Goal: Book appointment/travel/reservation

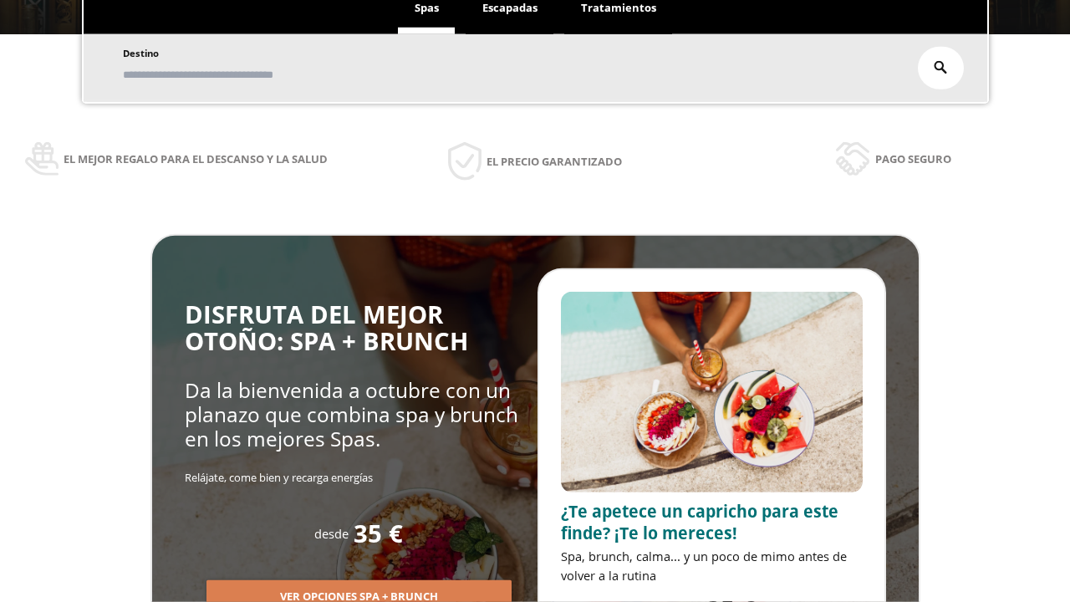
scroll to position [284, 0]
click at [510, 8] on span "Escapadas" at bounding box center [510, 7] width 55 height 15
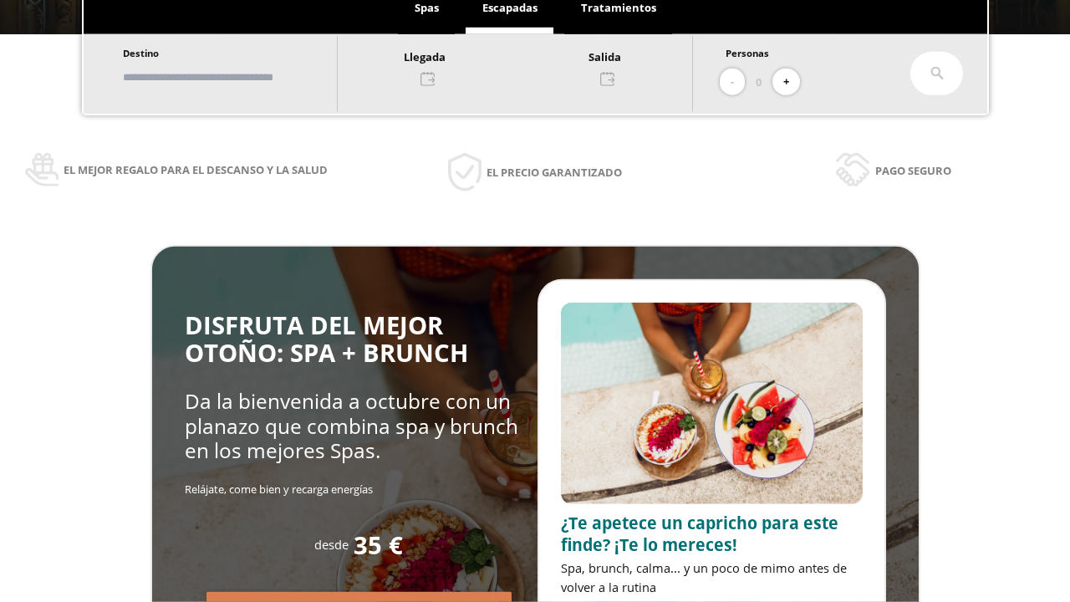
click at [236, 77] on input "text" at bounding box center [222, 77] width 208 height 29
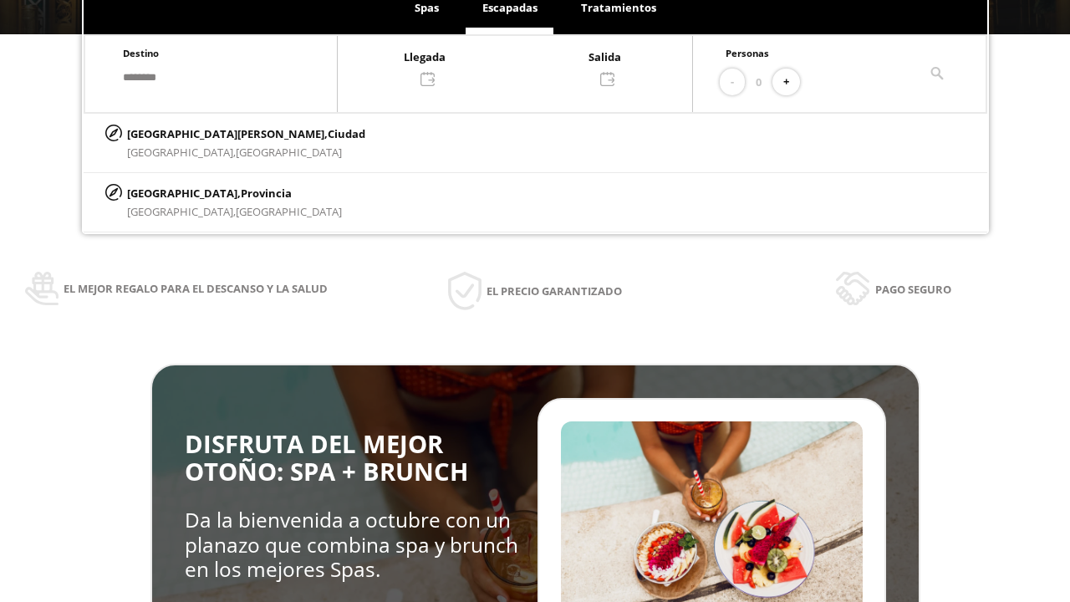
click at [532, 66] on div at bounding box center [515, 67] width 355 height 40
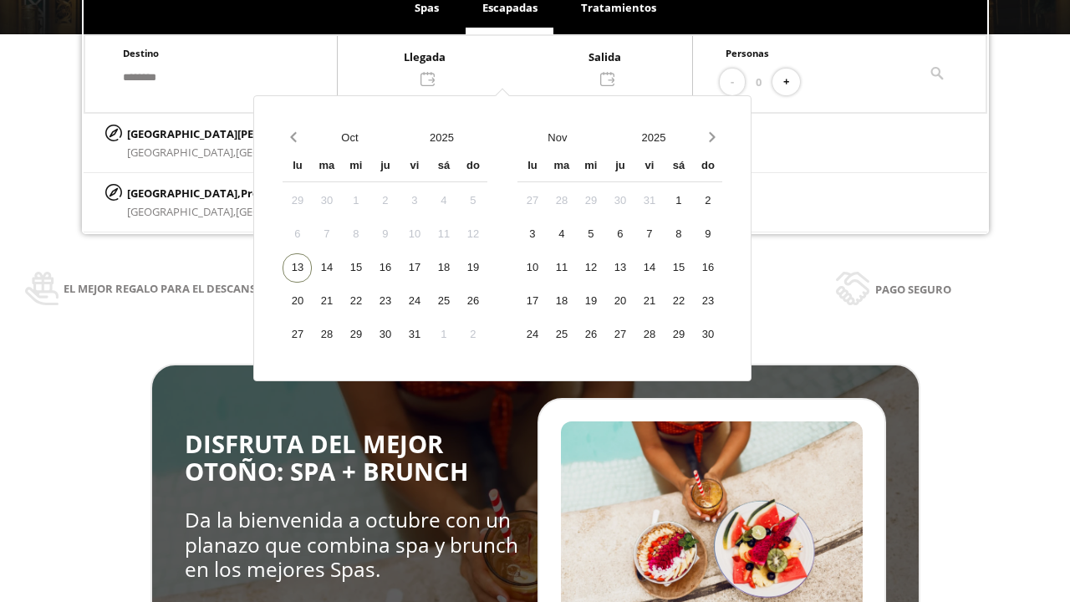
click at [370, 268] on div "15" at bounding box center [355, 267] width 29 height 29
click at [400, 268] on div "16" at bounding box center [384, 267] width 29 height 29
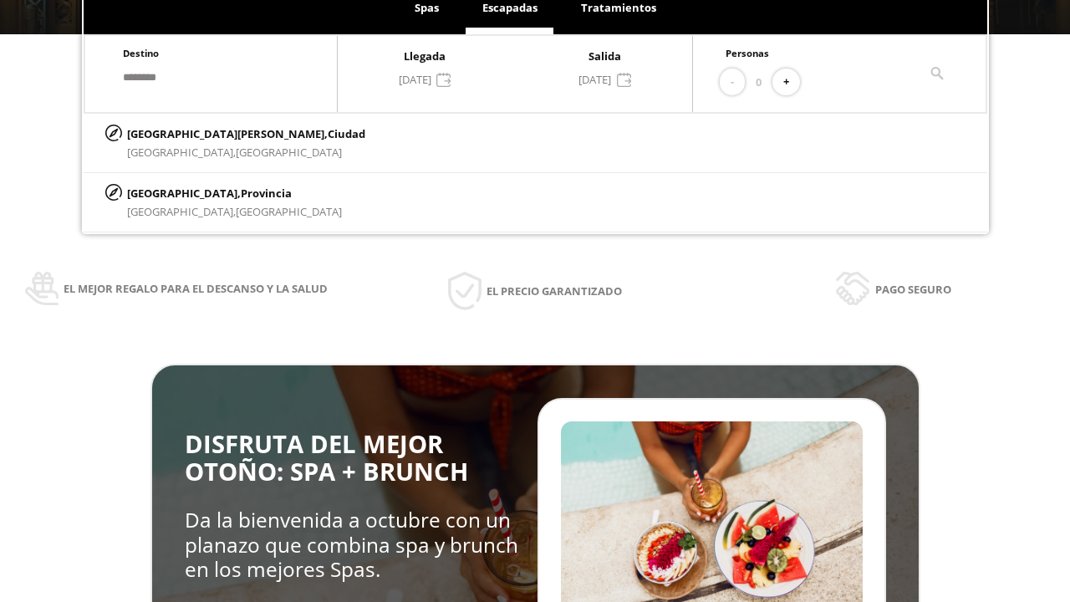
click at [792, 82] on button "+" at bounding box center [787, 83] width 28 height 28
click at [210, 133] on p "[GEOGRAPHIC_DATA][PERSON_NAME], [GEOGRAPHIC_DATA]" at bounding box center [246, 134] width 238 height 18
type input "**********"
